Goal: Information Seeking & Learning: Learn about a topic

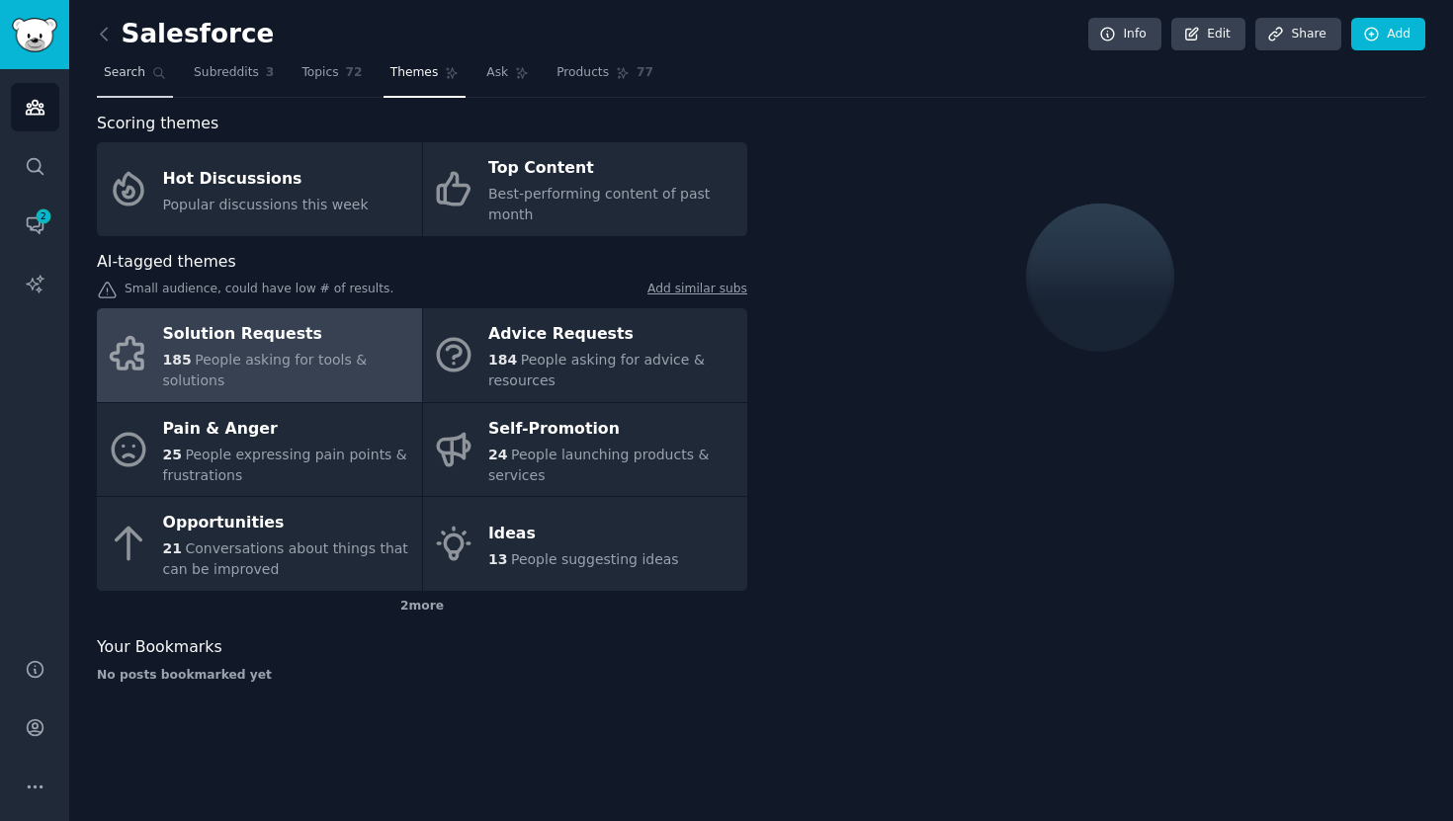
click at [116, 81] on span "Search" at bounding box center [125, 73] width 42 height 18
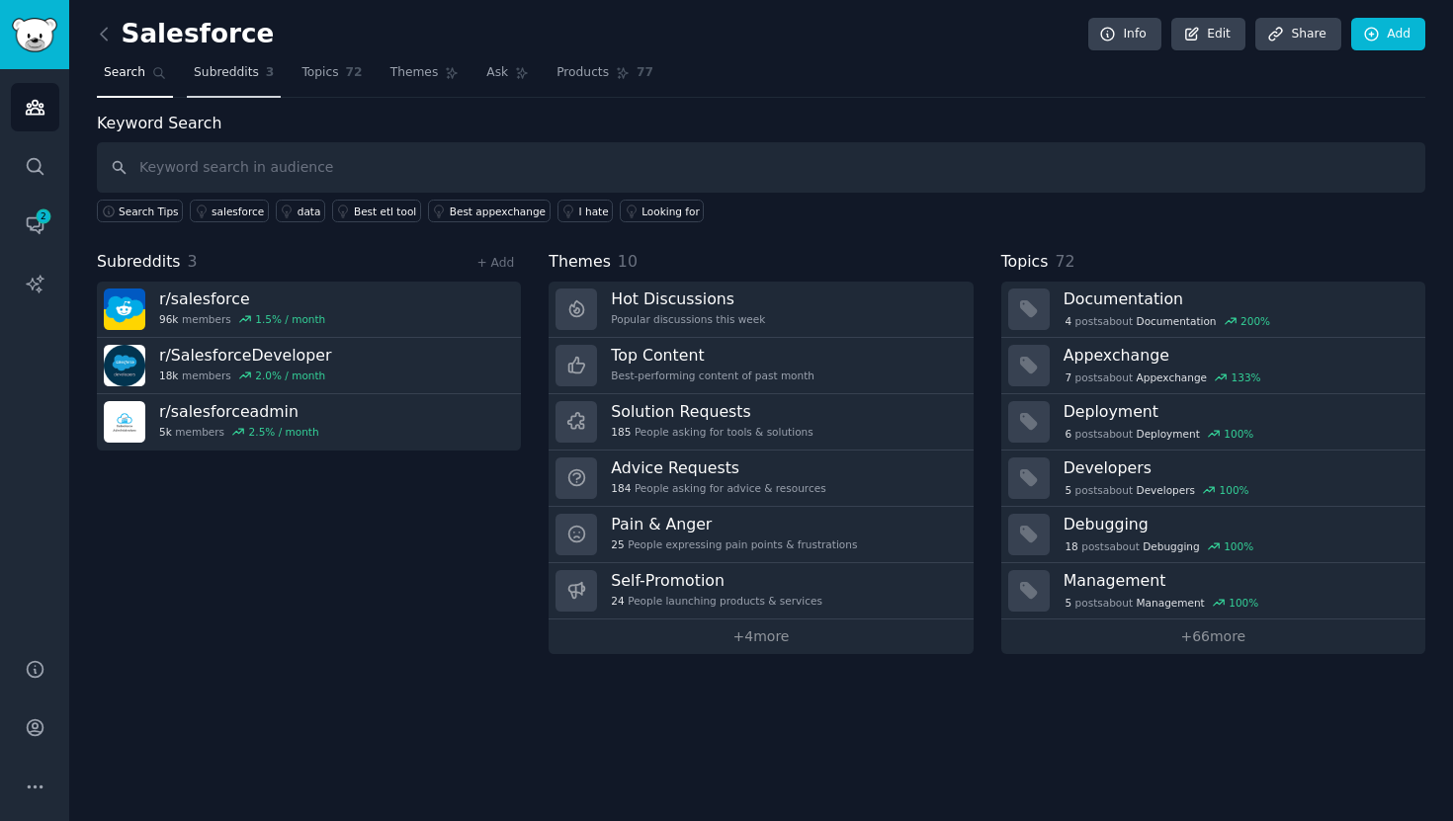
click at [243, 77] on span "Subreddits" at bounding box center [226, 73] width 65 height 18
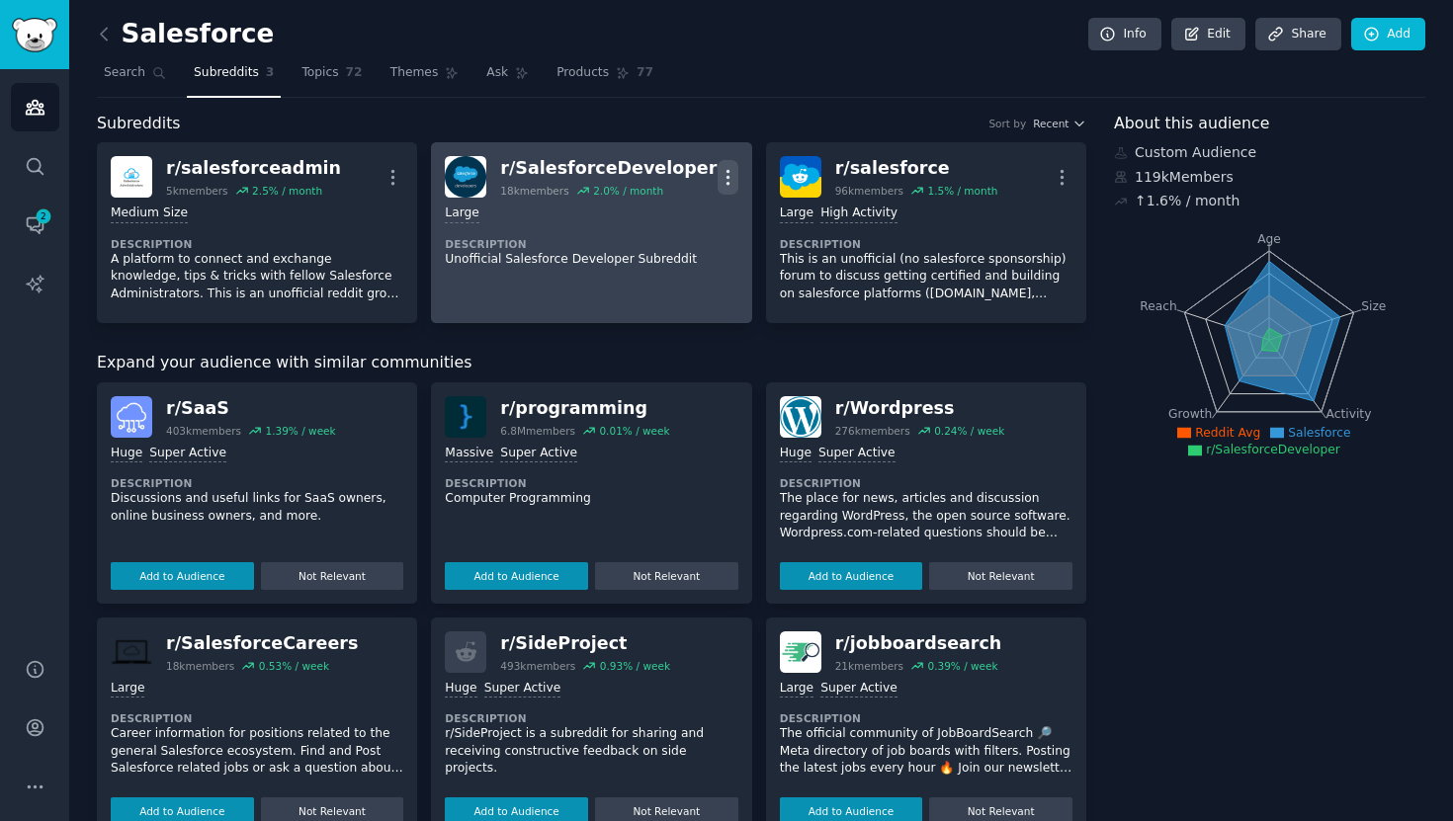
click at [726, 179] on icon "button" at bounding box center [727, 177] width 21 height 21
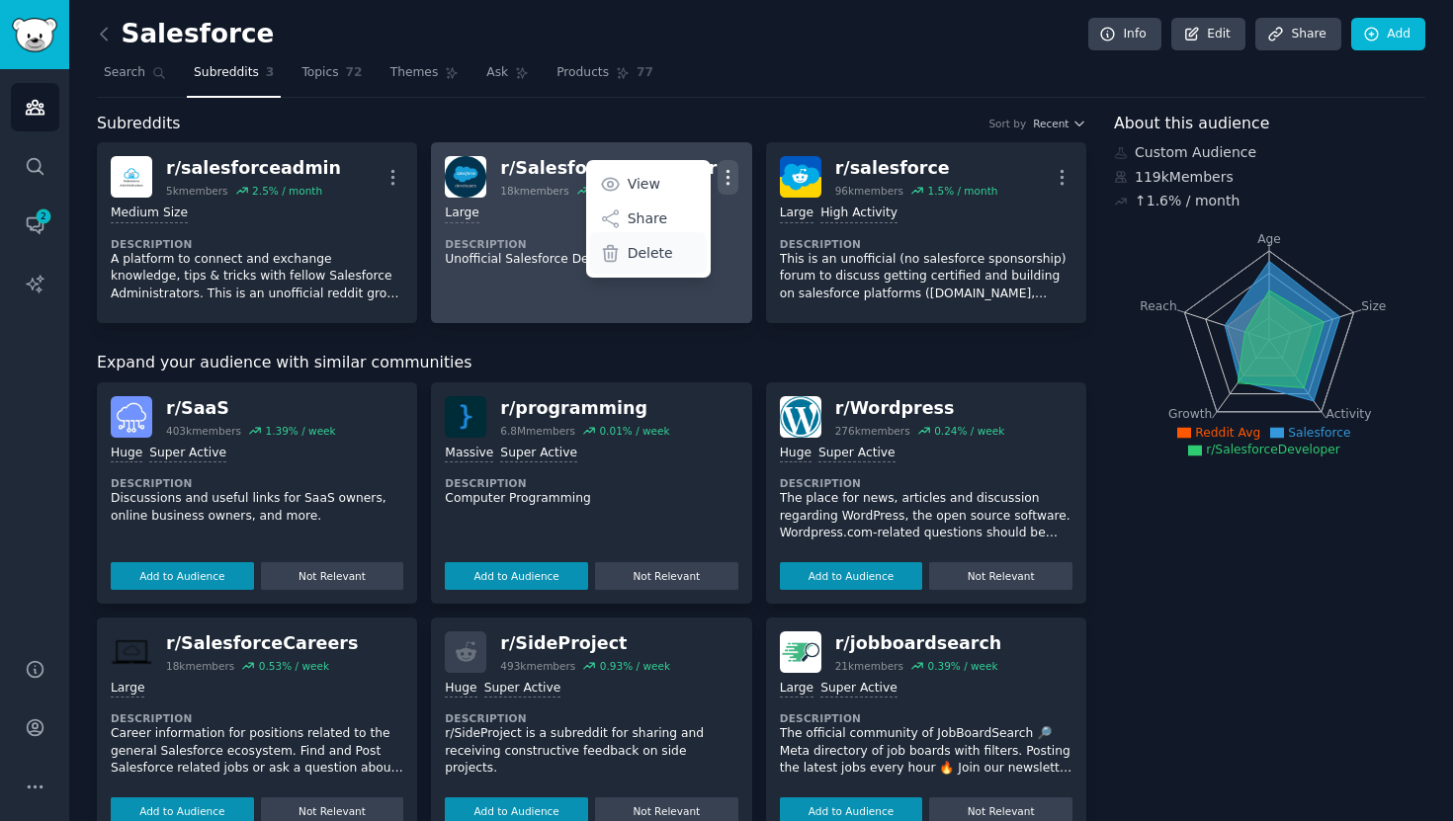
click at [667, 243] on div "Delete" at bounding box center [648, 253] width 118 height 42
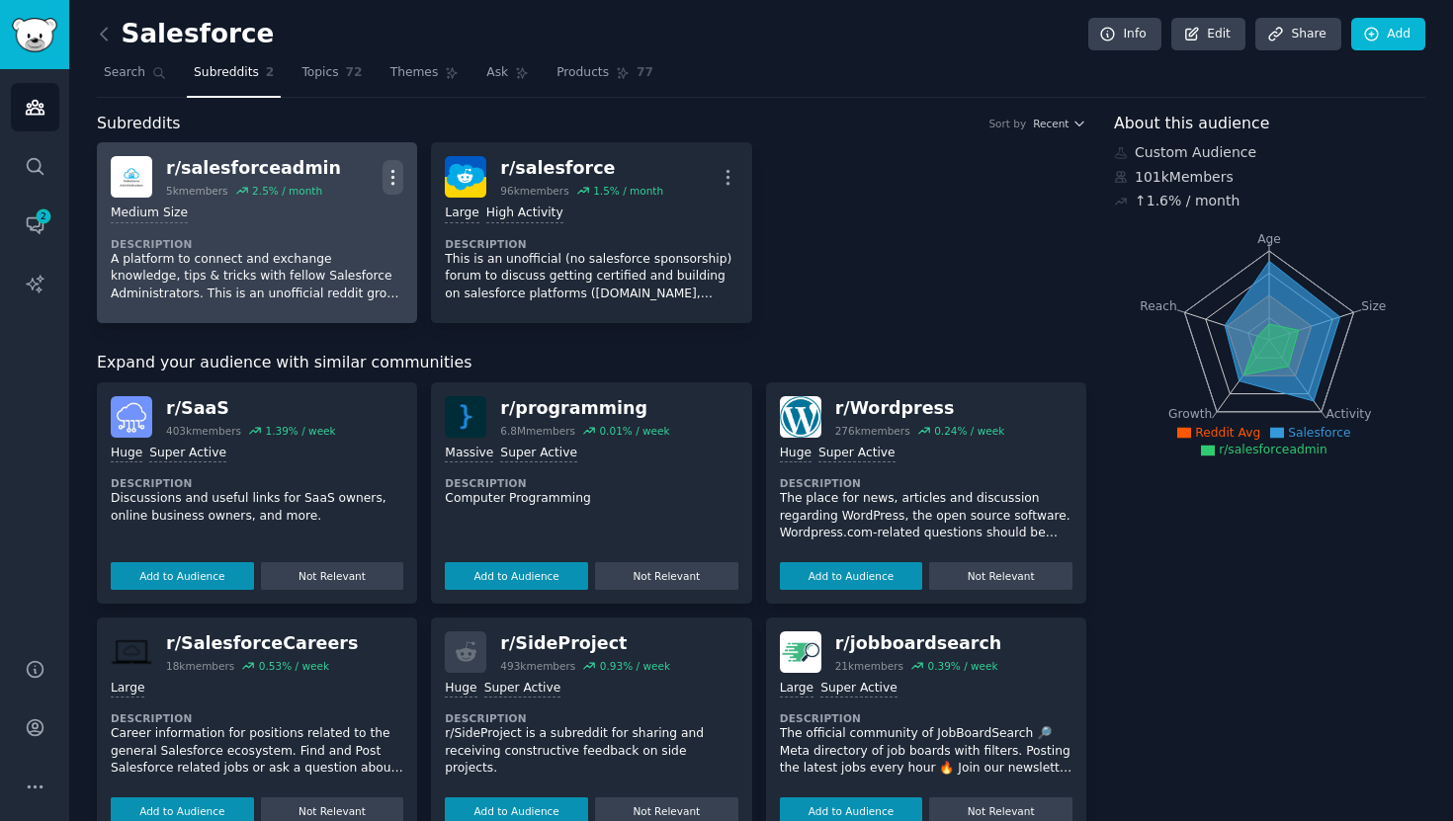
click at [398, 179] on icon "button" at bounding box center [392, 177] width 21 height 21
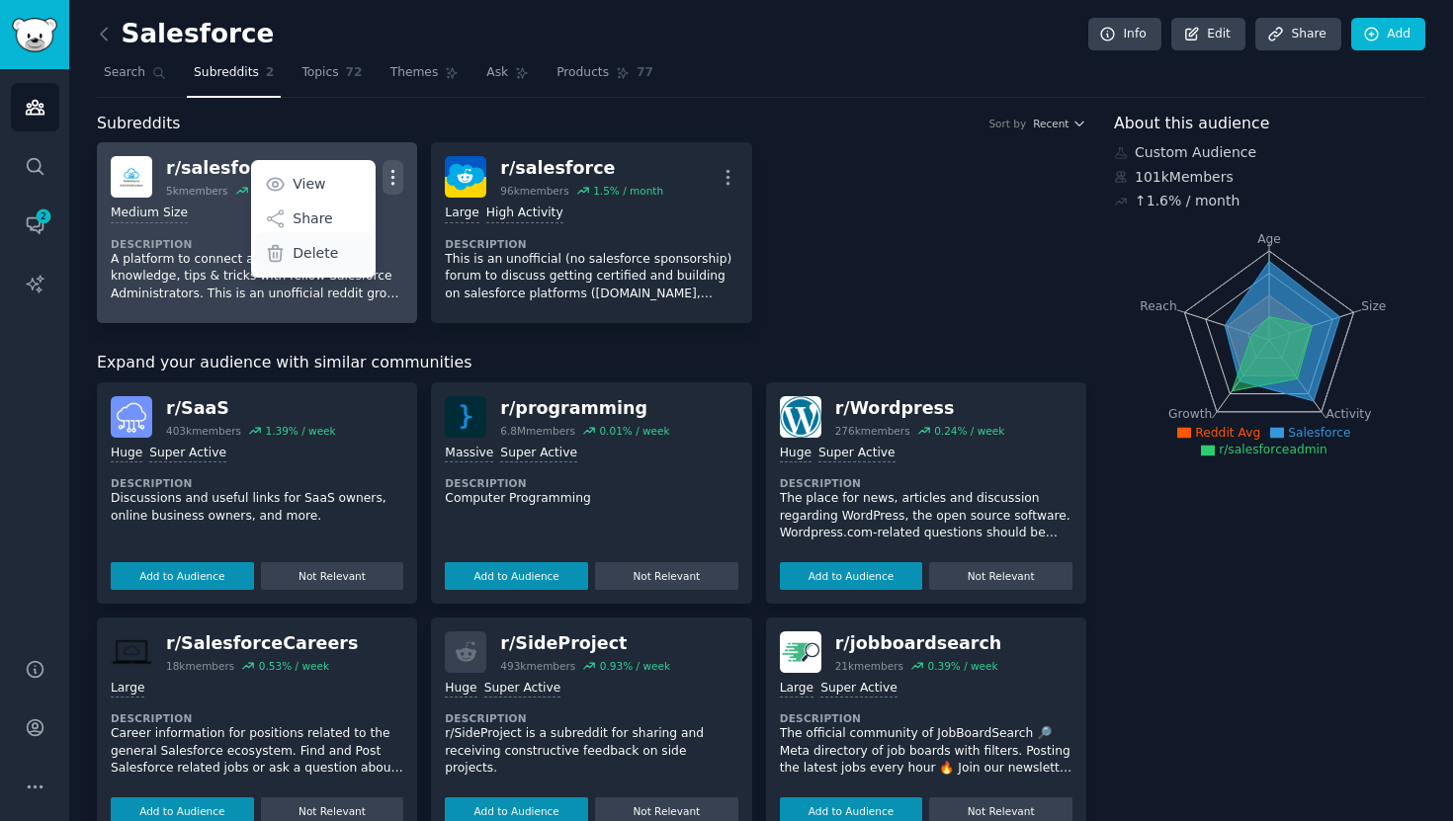
click at [337, 245] on div "Delete" at bounding box center [314, 253] width 118 height 42
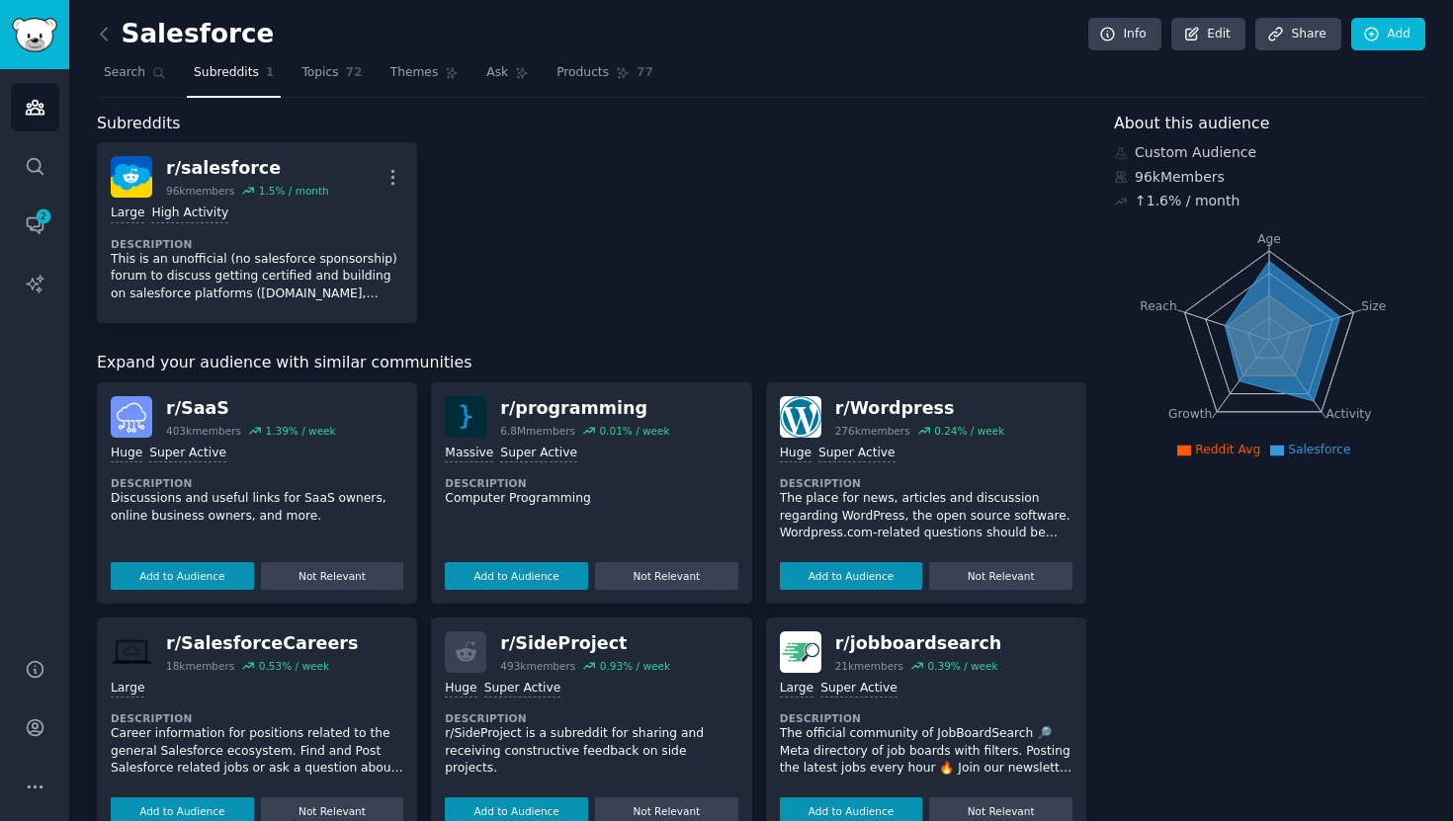
click at [757, 63] on nav "Search Subreddits 1 Topics 72 Themes Ask Products 77" at bounding box center [761, 77] width 1328 height 41
click at [125, 61] on link "Search" at bounding box center [135, 77] width 76 height 41
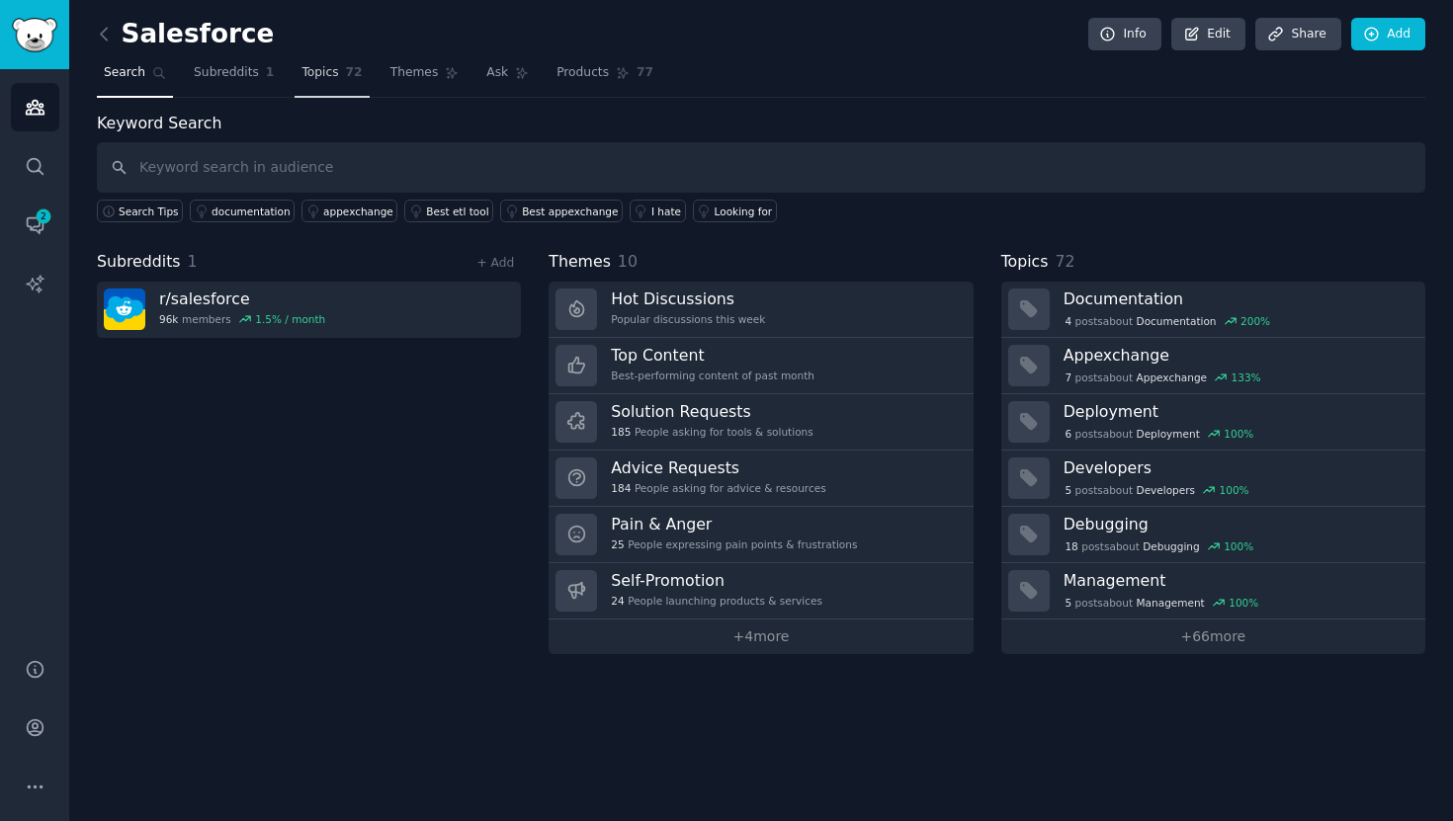
click at [339, 72] on link "Topics 72" at bounding box center [331, 77] width 74 height 41
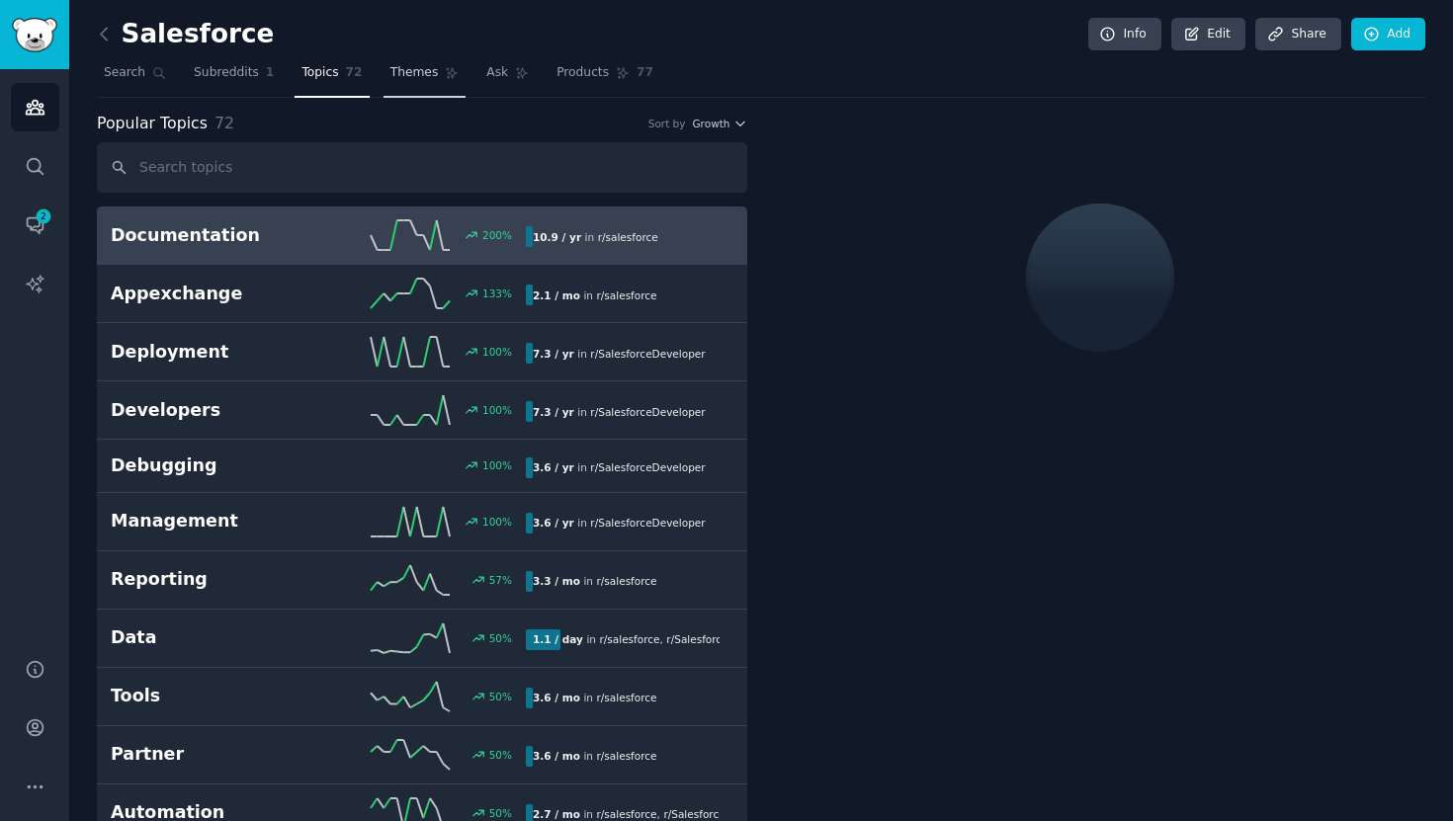
click at [393, 73] on span "Themes" at bounding box center [414, 73] width 48 height 18
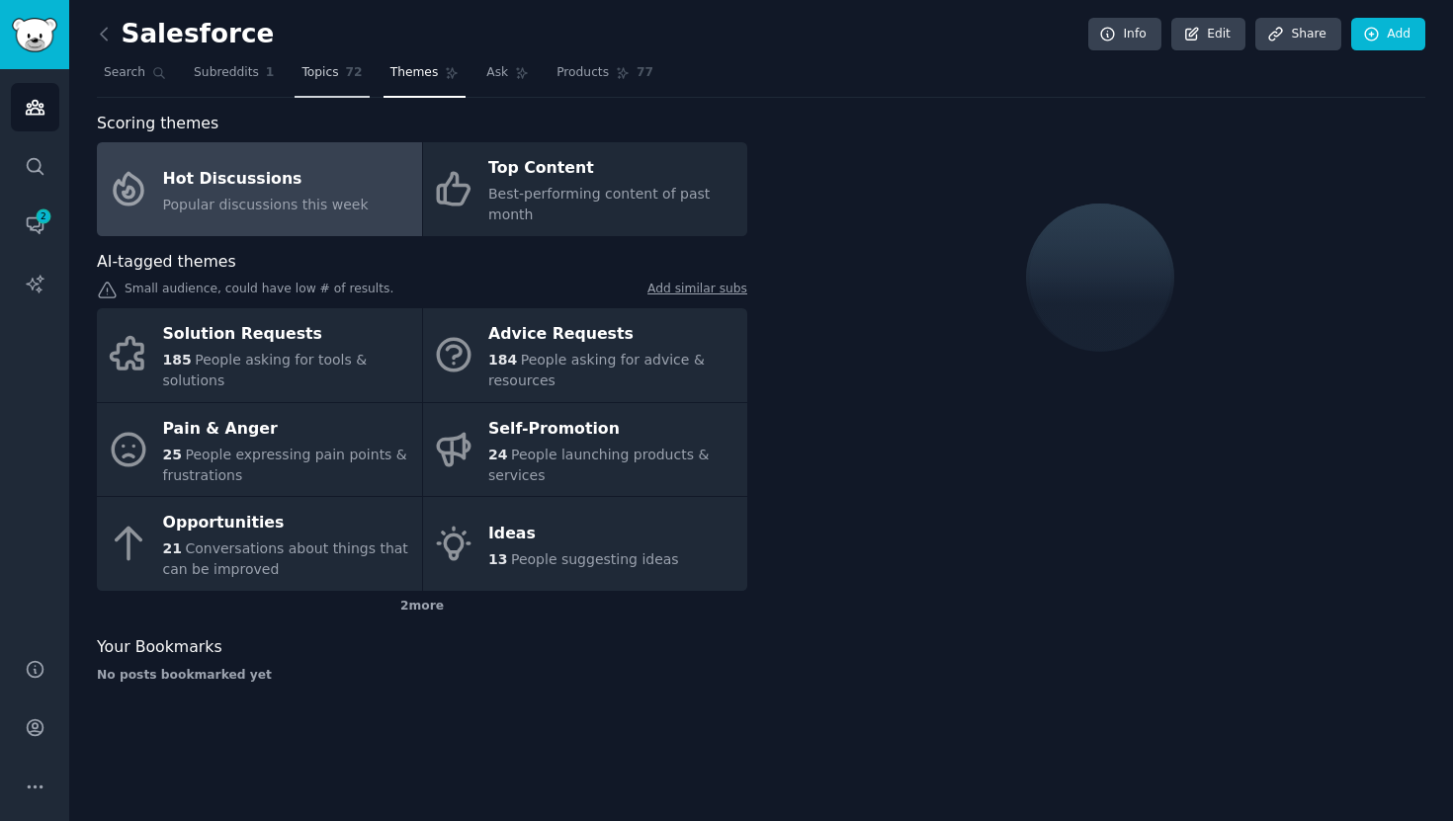
click at [325, 74] on span "Topics" at bounding box center [319, 73] width 37 height 18
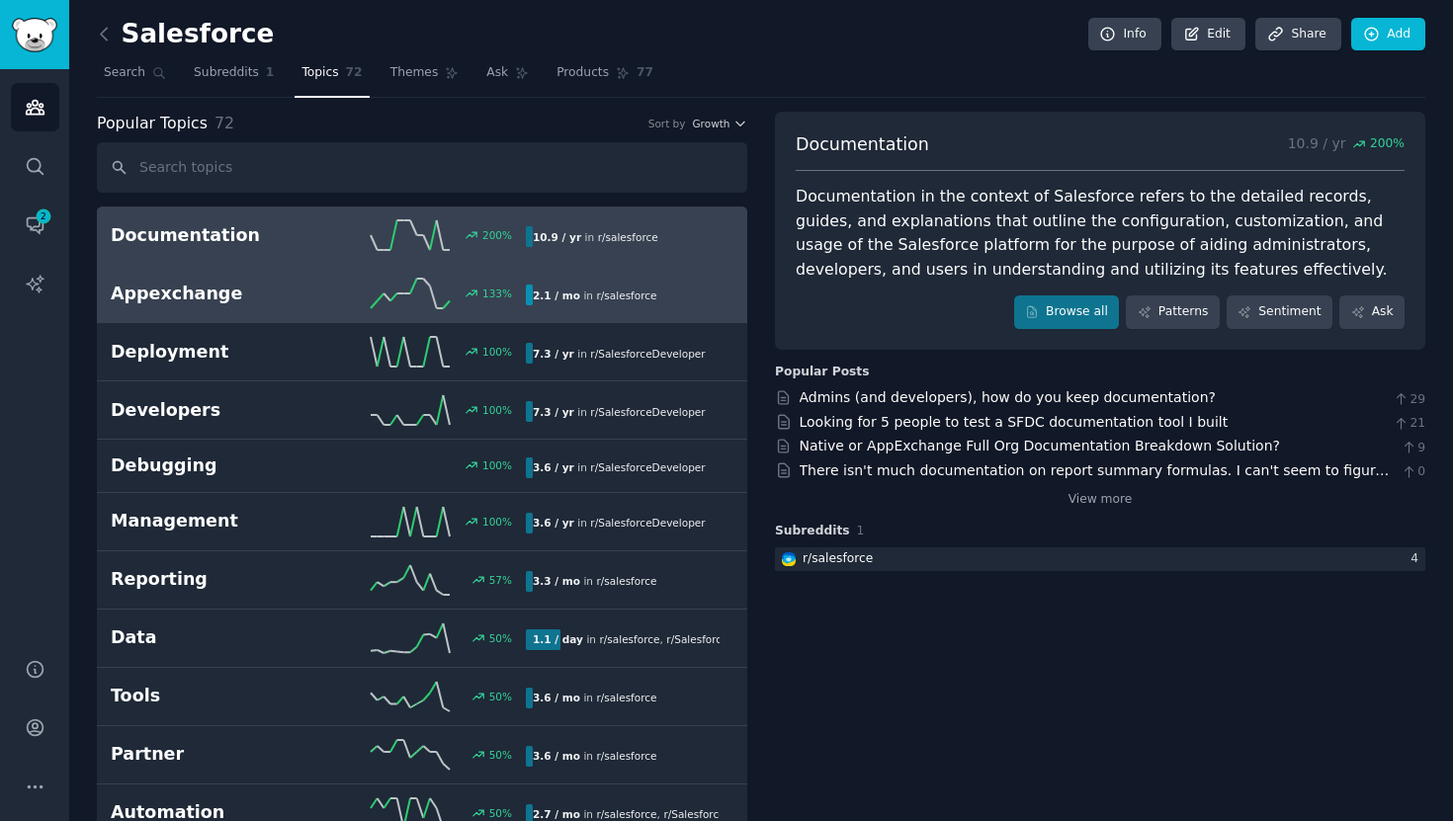
click at [301, 295] on h2 "Appexchange" at bounding box center [215, 294] width 208 height 25
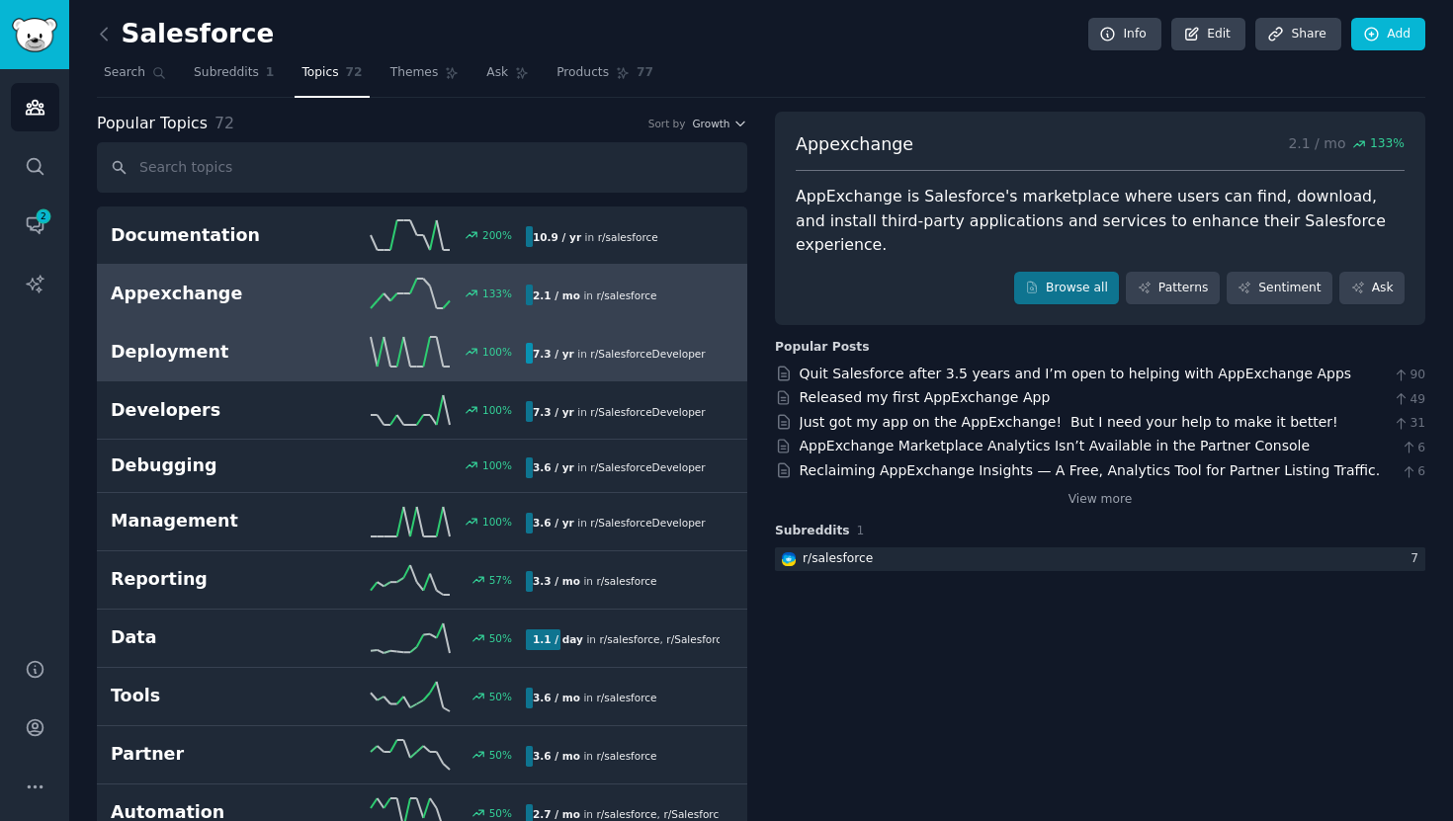
click at [333, 356] on div "100 %" at bounding box center [422, 352] width 208 height 30
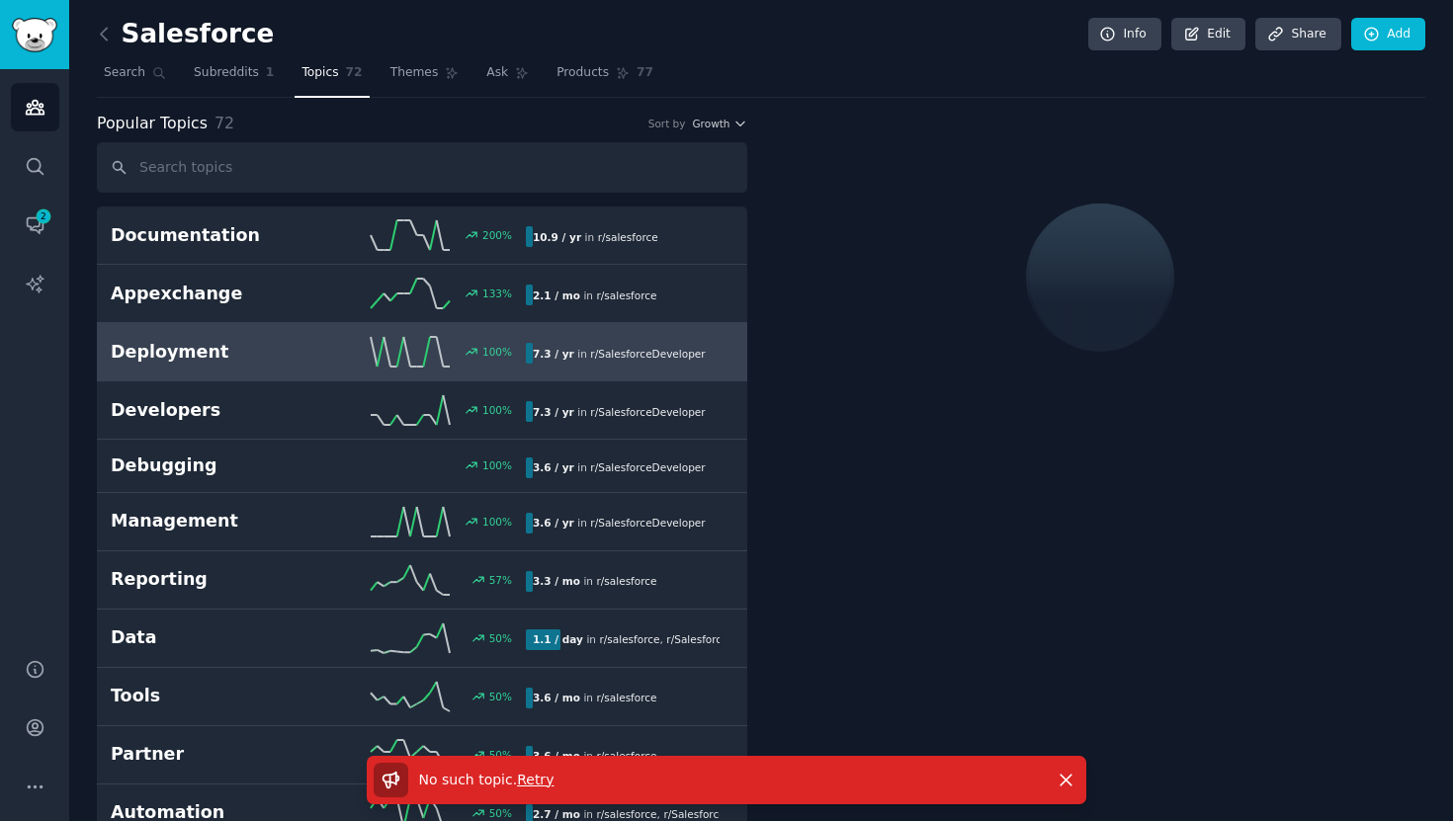
click at [520, 781] on span "Retry" at bounding box center [535, 780] width 37 height 16
click at [418, 86] on link "Themes" at bounding box center [424, 77] width 83 height 41
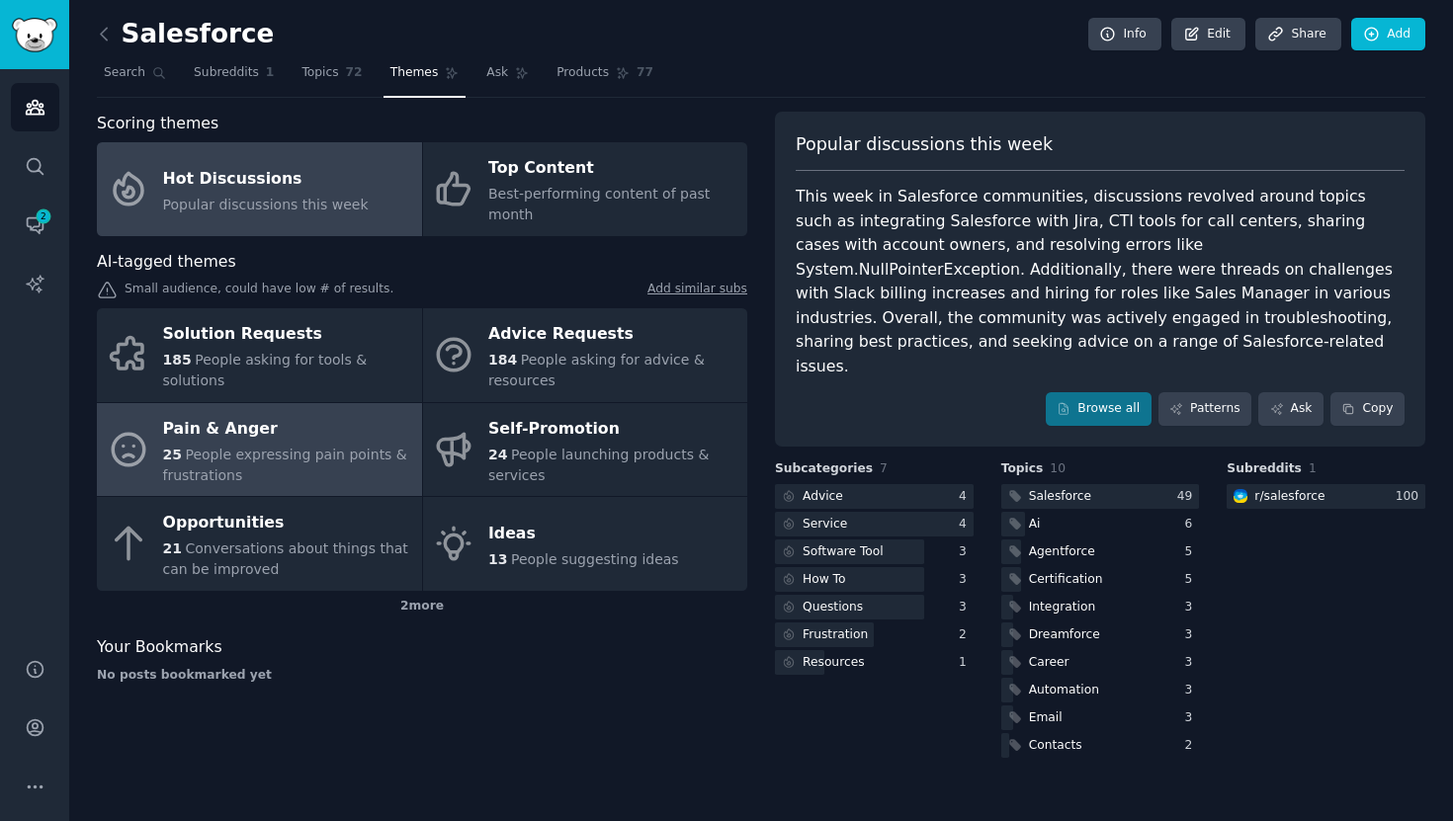
click at [258, 458] on span "People expressing pain points & frustrations" at bounding box center [285, 465] width 244 height 37
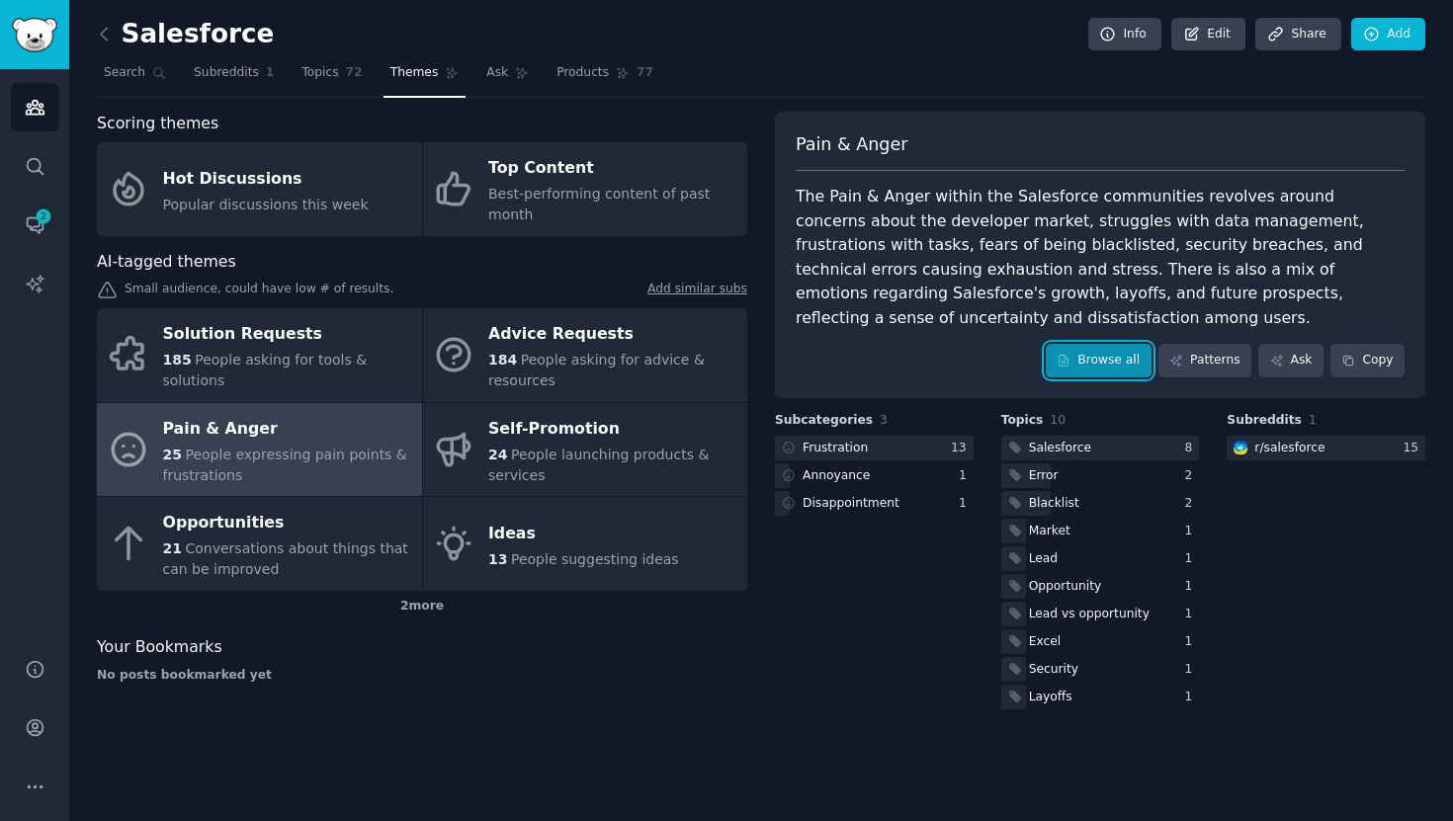
click at [1079, 344] on link "Browse all" at bounding box center [1098, 361] width 106 height 34
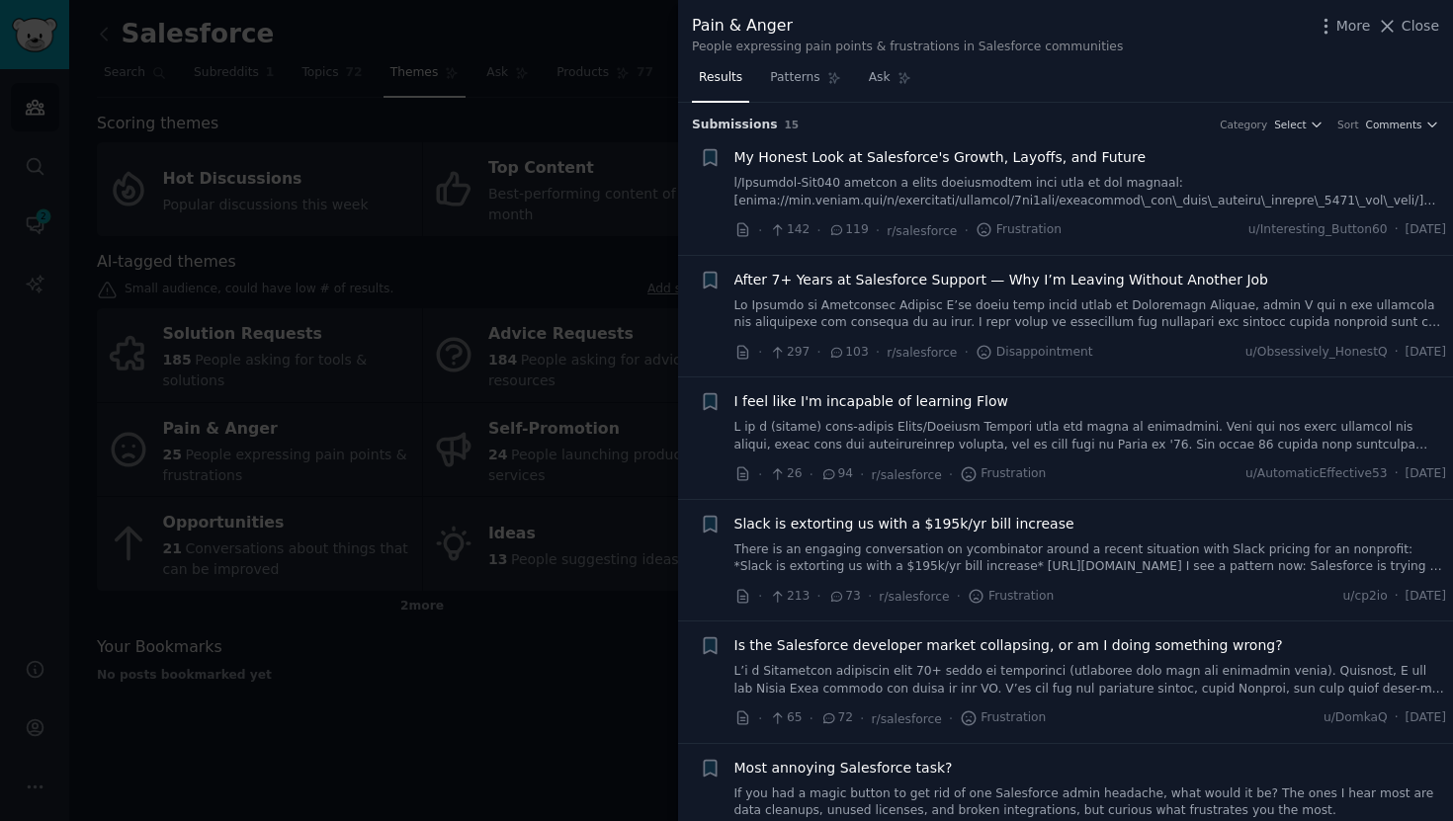
click at [1049, 160] on span "My Honest Look at Salesforce's Growth, Layoffs, and Future" at bounding box center [940, 157] width 412 height 21
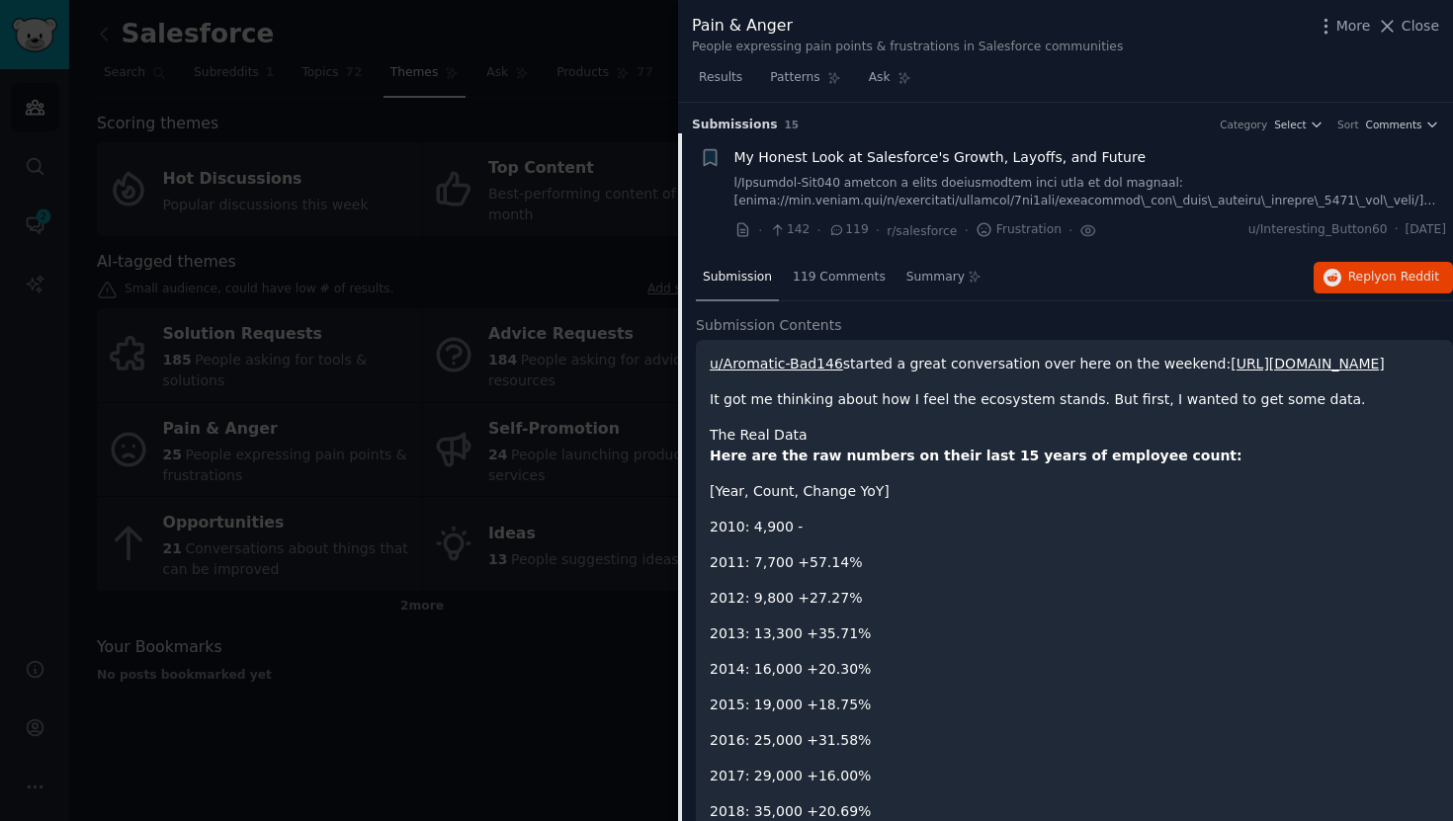
scroll to position [31, 0]
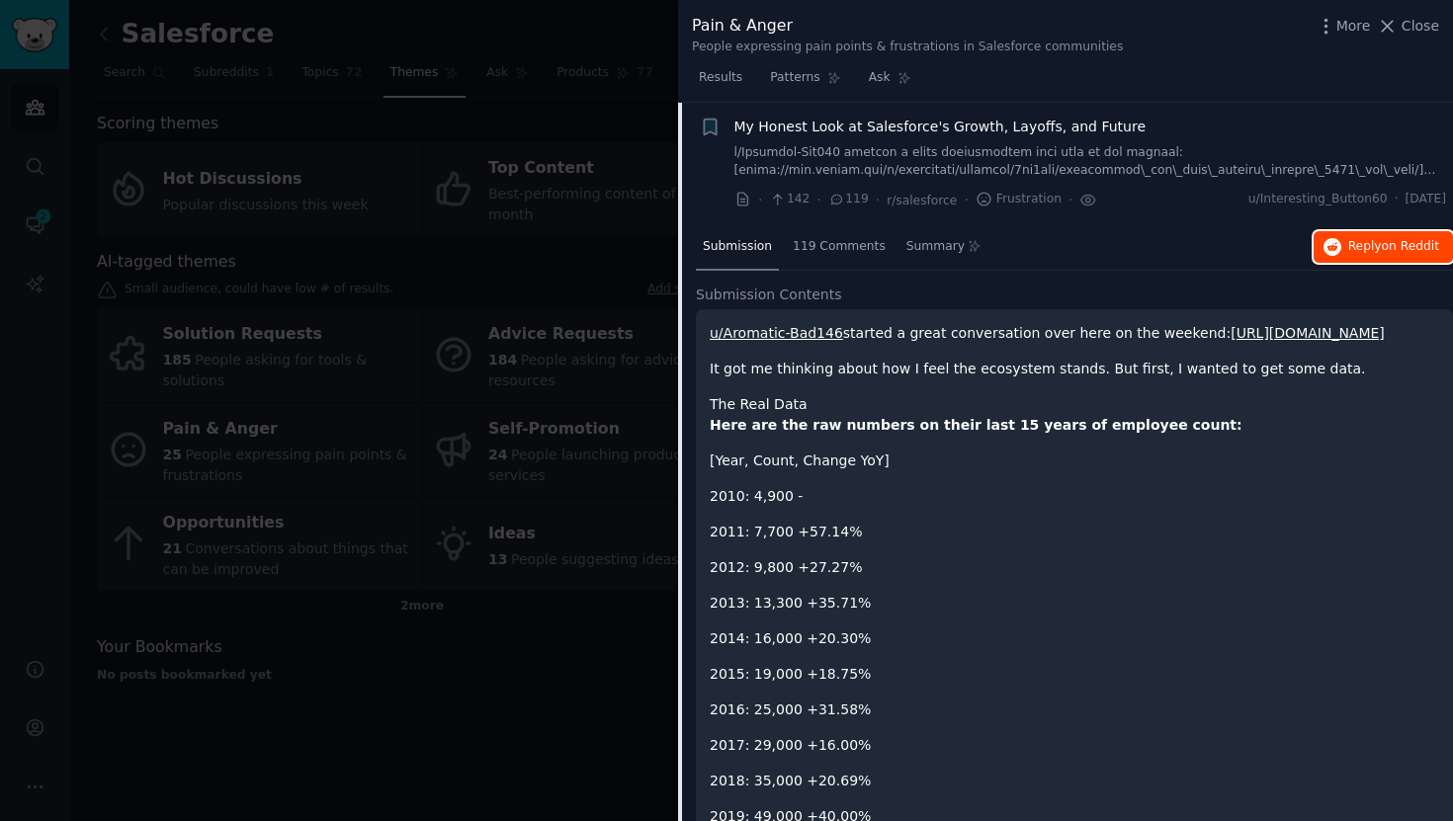
click at [1363, 243] on span "Reply on Reddit" at bounding box center [1393, 247] width 91 height 18
